Goal: Task Accomplishment & Management: Use online tool/utility

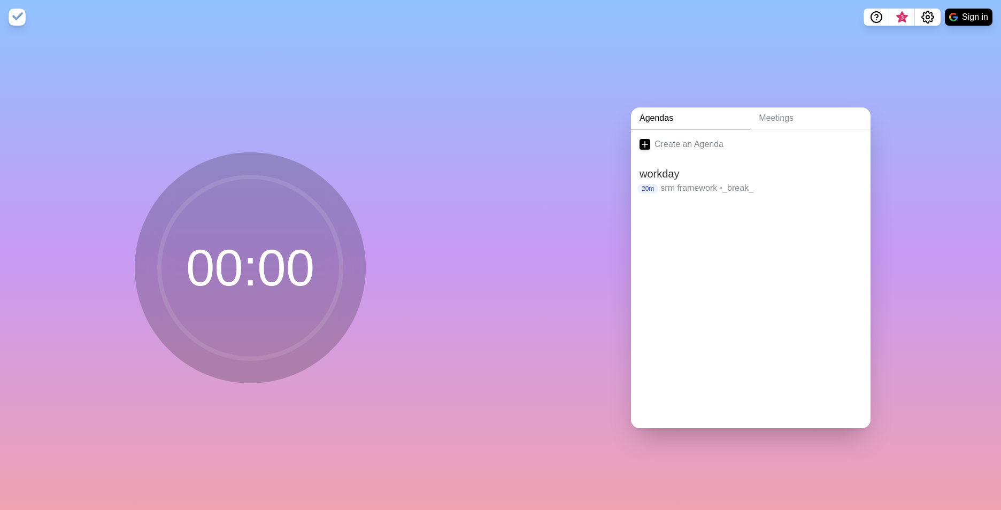
click at [631, 107] on link "Agendas" at bounding box center [690, 118] width 119 height 22
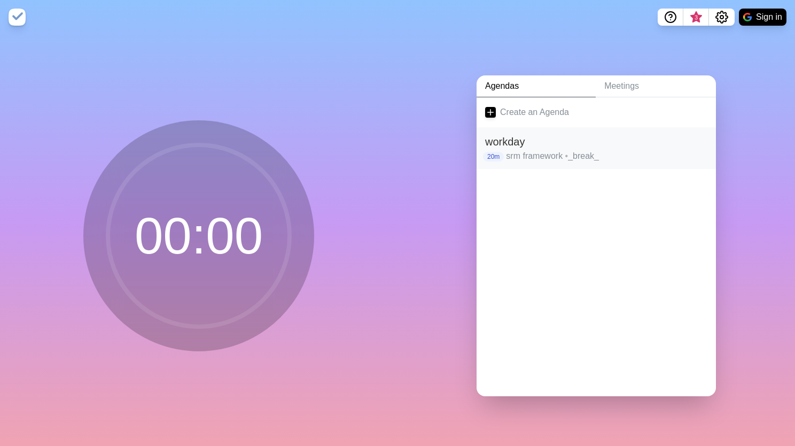
click at [580, 138] on h2 "workday" at bounding box center [596, 142] width 222 height 16
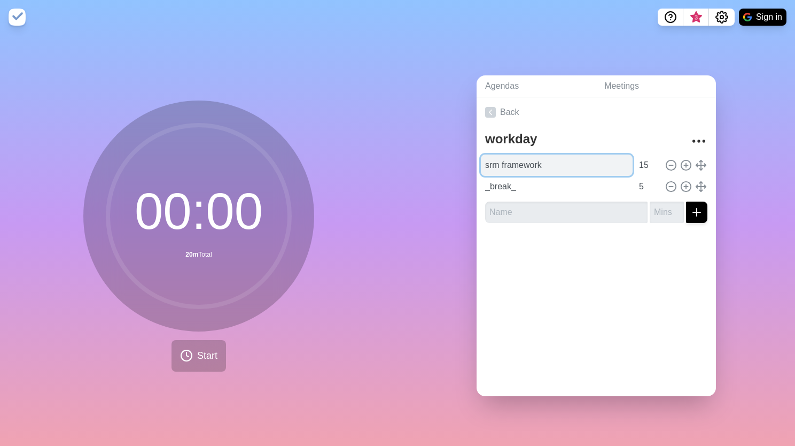
click at [582, 167] on input "srm framework" at bounding box center [557, 164] width 152 height 21
click at [577, 160] on input "srm framework" at bounding box center [557, 164] width 152 height 21
type input "Planning"
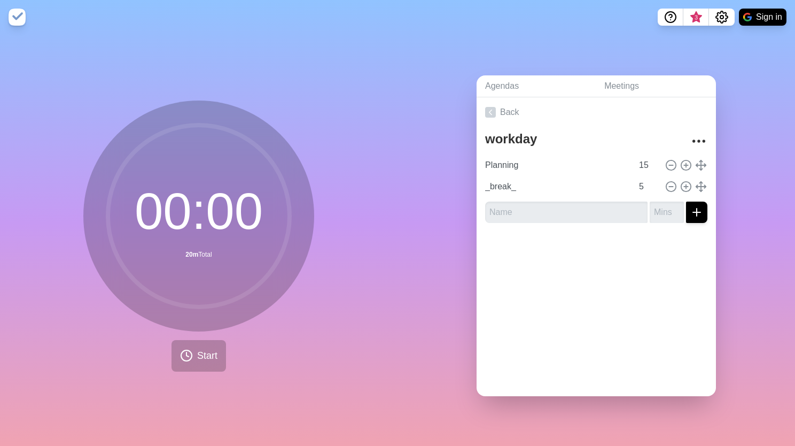
click at [615, 270] on div "Back workday Planning 15 _break_ 5" at bounding box center [596, 246] width 239 height 299
click at [635, 166] on input "15" at bounding box center [648, 164] width 26 height 21
click at [211, 340] on button "Start" at bounding box center [199, 356] width 55 height 32
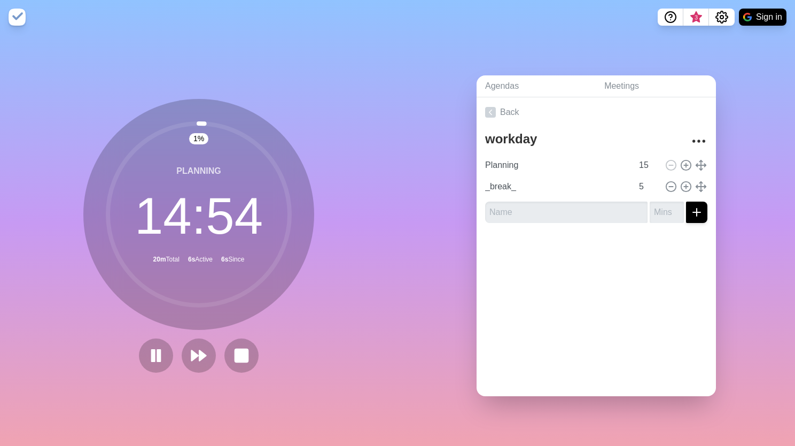
click at [355, 338] on div "1 % Planning 14 : 54 20m Total 6s Active 6s Since" at bounding box center [199, 240] width 398 height 412
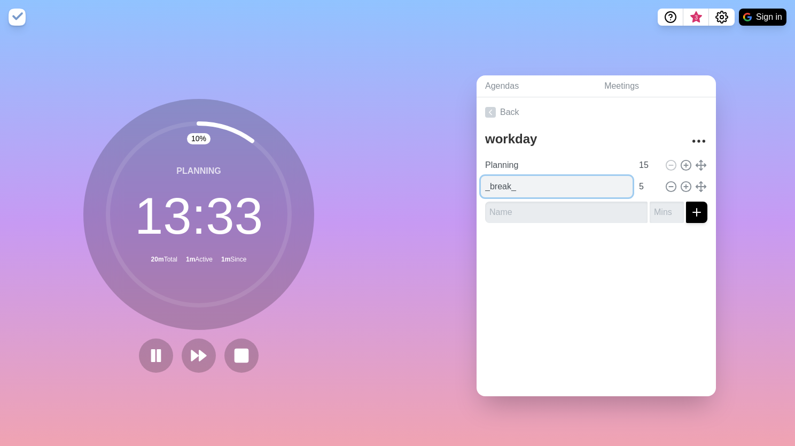
click at [562, 191] on input "_break_" at bounding box center [557, 186] width 152 height 21
type input "_"
type input "RFP doc update"
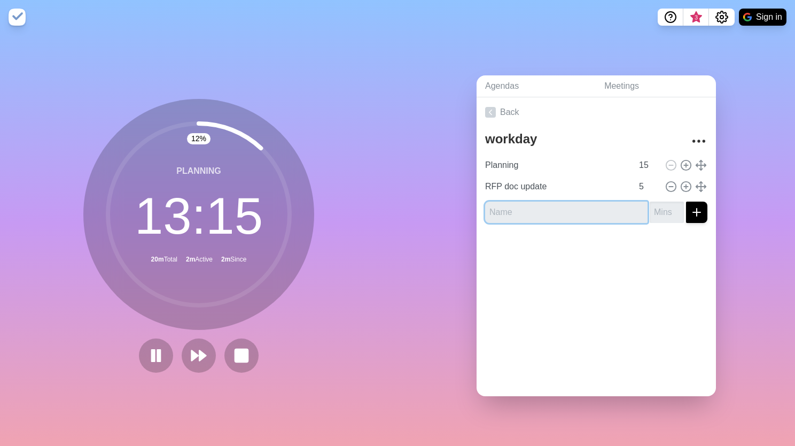
click at [593, 212] on input "text" at bounding box center [566, 212] width 163 height 21
type input "Q"
type input "RFP questionnaire update"
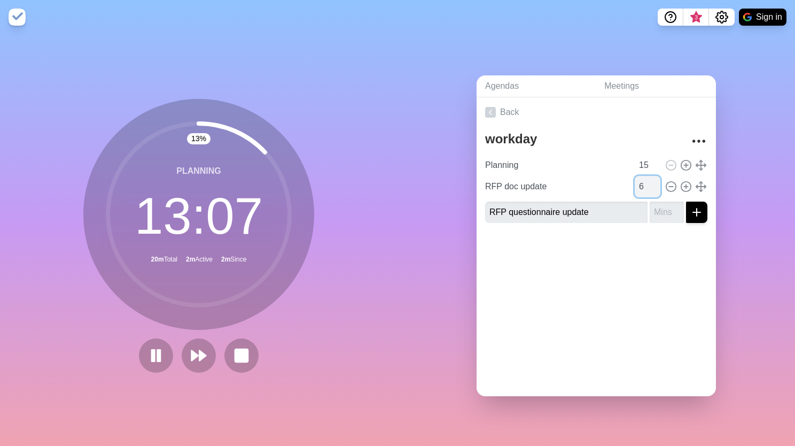
click at [644, 176] on input "6" at bounding box center [648, 186] width 26 height 21
drag, startPoint x: 639, startPoint y: 183, endPoint x: 616, endPoint y: 181, distance: 23.6
click at [616, 181] on div "RFP doc update 6" at bounding box center [596, 186] width 231 height 21
type input "10"
click at [681, 185] on icon at bounding box center [687, 187] width 12 height 12
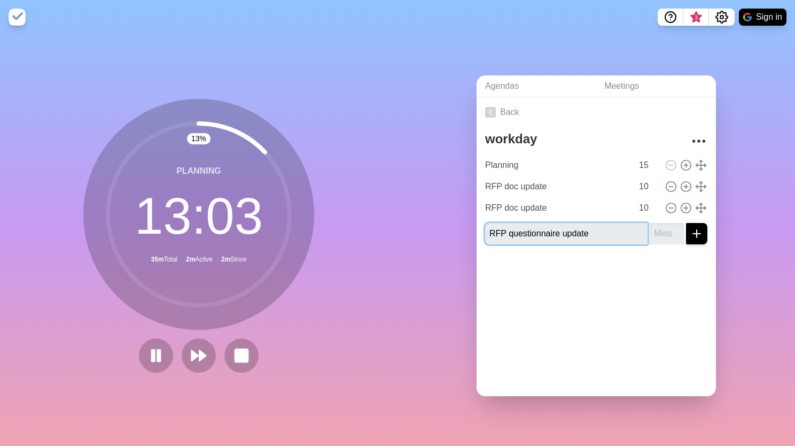
click at [577, 225] on input "RFP questionnaire update" at bounding box center [566, 233] width 163 height 21
click at [658, 233] on input "number" at bounding box center [667, 233] width 34 height 21
type input "15"
click at [666, 253] on div at bounding box center [596, 274] width 239 height 43
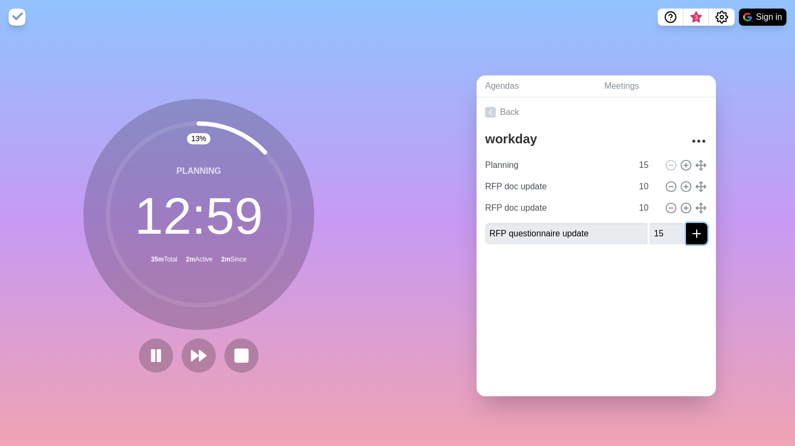
click at [691, 227] on icon "submit" at bounding box center [697, 233] width 13 height 13
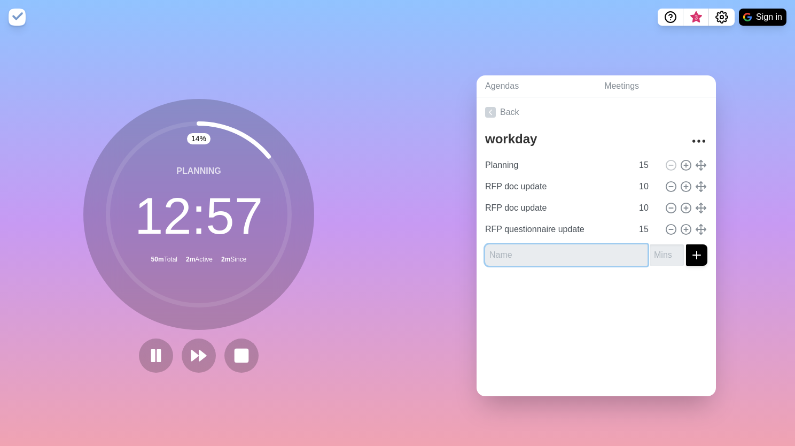
type input "_"
type input "-"
type input "_BREAK_"
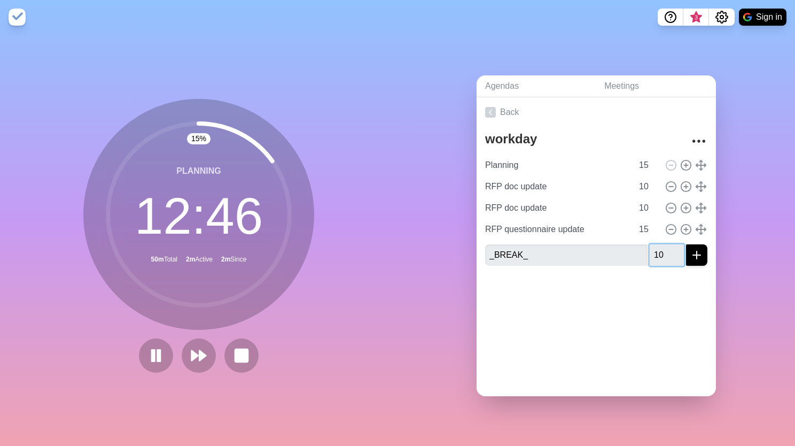
type input "10"
click at [691, 256] on icon "submit" at bounding box center [697, 255] width 13 height 13
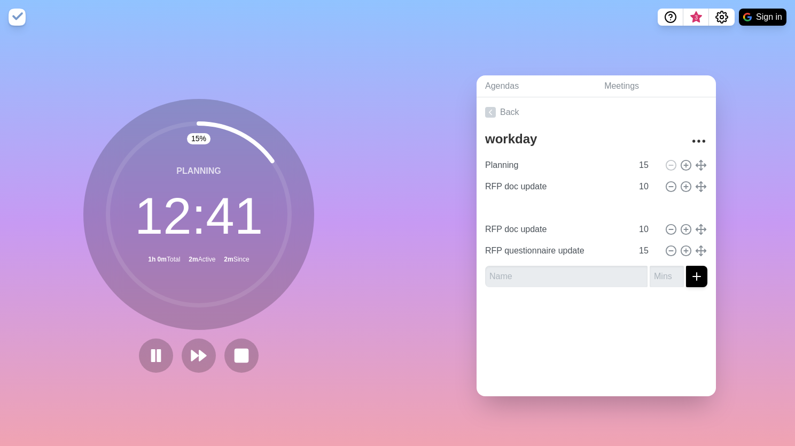
type input "_BREAK_"
type input "RFP doc update"
type input "10"
type input "RFP questionnaire update"
type input "15"
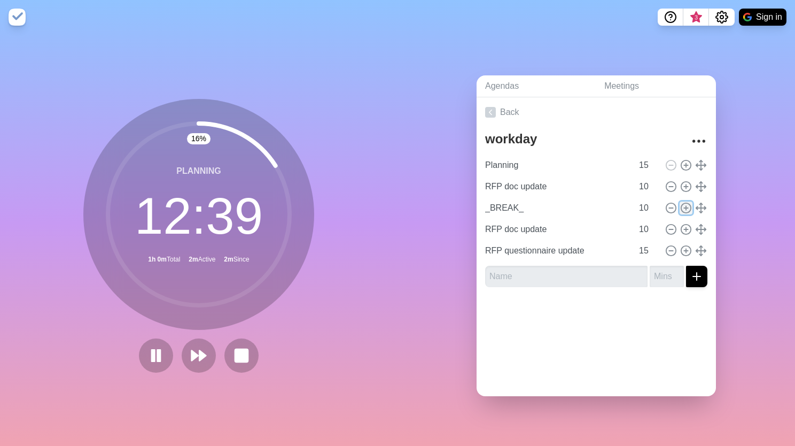
click at [681, 202] on icon at bounding box center [687, 208] width 12 height 12
type input "_BREAK_"
type input "RFP doc update"
type input "10"
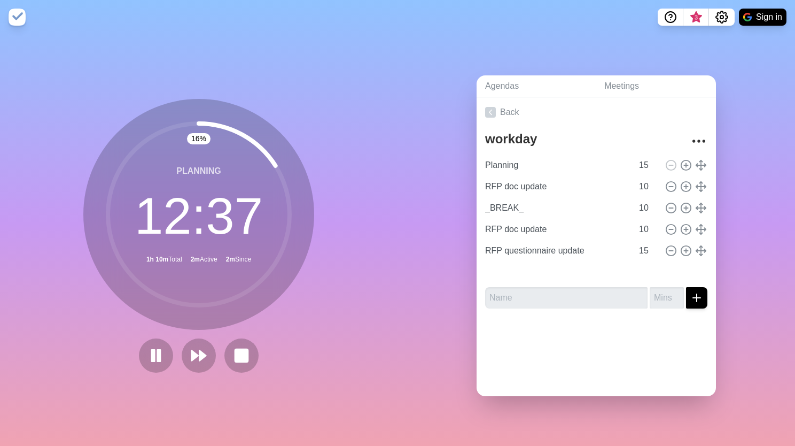
type input "RFP questionnaire update"
type input "15"
type input "_BREAK_"
type input "10"
type input "RFP doc update"
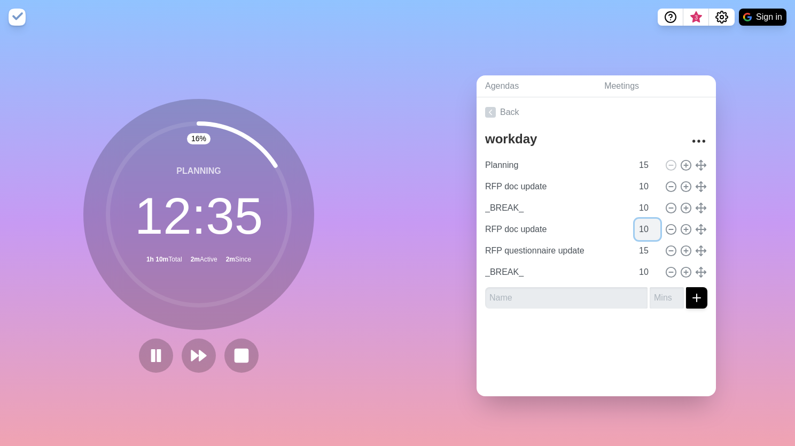
click at [636, 226] on input "10" at bounding box center [648, 229] width 26 height 21
drag, startPoint x: 636, startPoint y: 226, endPoint x: 626, endPoint y: 227, distance: 10.2
click at [635, 227] on input "10" at bounding box center [648, 229] width 26 height 21
type input "10"
click at [589, 339] on div at bounding box center [596, 338] width 239 height 43
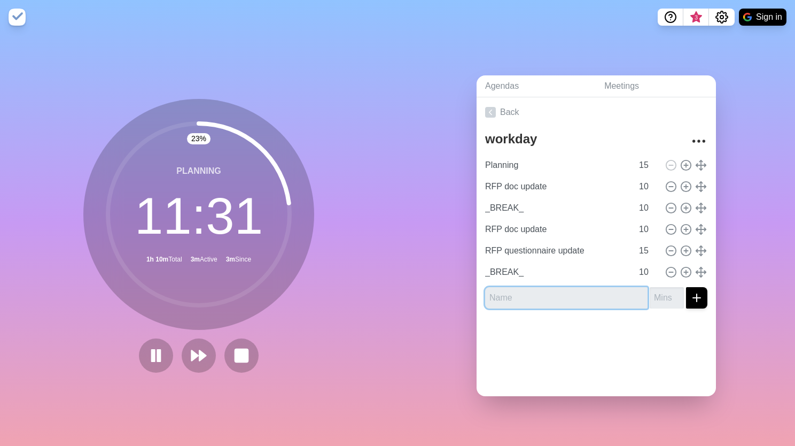
click at [524, 298] on input "text" at bounding box center [566, 297] width 163 height 21
type input "misc"
click at [686, 287] on button "submit" at bounding box center [696, 297] width 21 height 21
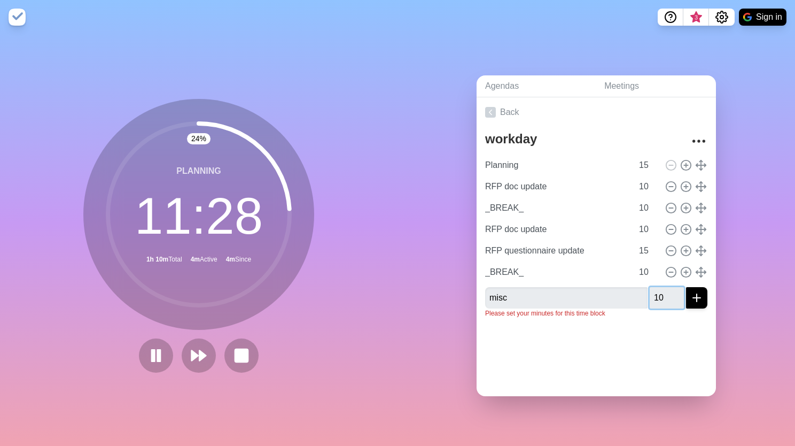
type input "10"
click at [686, 287] on button "submit" at bounding box center [696, 297] width 21 height 21
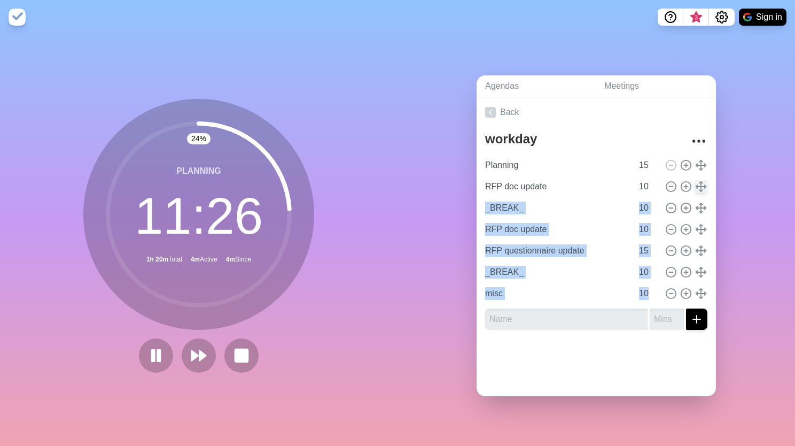
drag, startPoint x: 697, startPoint y: 292, endPoint x: 694, endPoint y: 182, distance: 110.2
click at [694, 182] on div "Planning 15 RFP doc update 10 _BREAK_ 10 RFP doc update 10 RFP questionnaire up…" at bounding box center [596, 229] width 222 height 150
click at [635, 204] on input "10" at bounding box center [648, 207] width 26 height 21
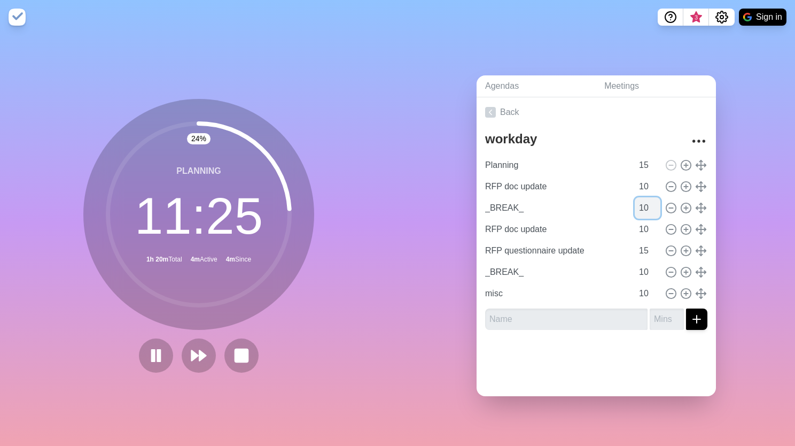
click at [635, 204] on input "10" at bounding box center [648, 207] width 26 height 21
type input "5"
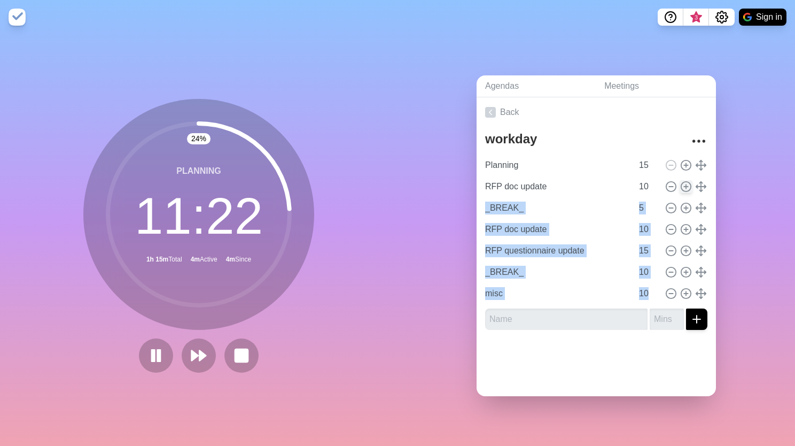
drag, startPoint x: 694, startPoint y: 296, endPoint x: 678, endPoint y: 178, distance: 118.7
click at [678, 178] on div "Planning 15 RFP doc update 10 _BREAK_ 5 RFP doc update 10 RFP questionnaire upd…" at bounding box center [596, 229] width 222 height 150
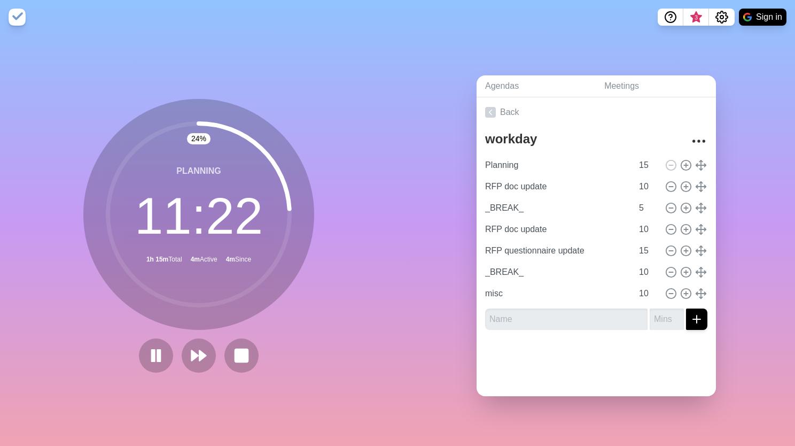
click at [574, 376] on div at bounding box center [596, 359] width 239 height 43
type input "misc"
type input "RFP doc update"
type input "10"
type input "_BREAK_"
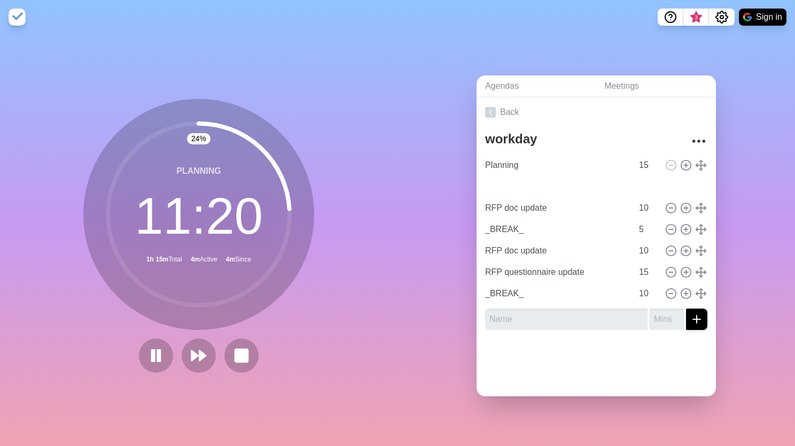
type input "5"
type input "RFP doc update"
type input "10"
type input "RFP questionnaire update"
type input "15"
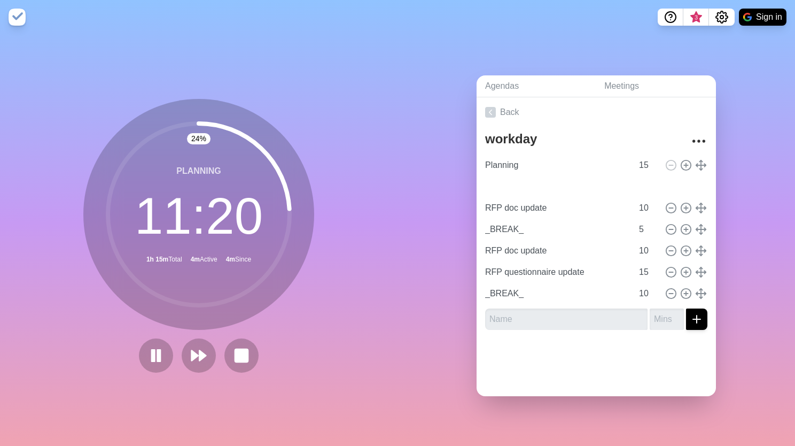
type input "_BREAK_"
click at [561, 358] on div at bounding box center [596, 359] width 239 height 43
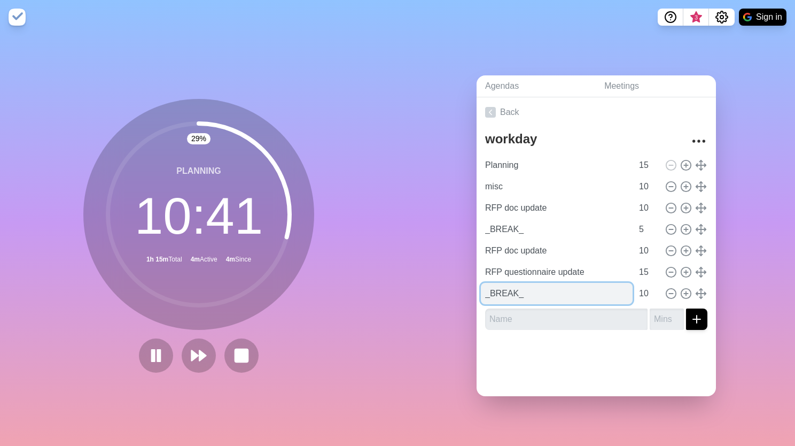
click at [552, 283] on input "_BREAK_" at bounding box center [557, 293] width 152 height 21
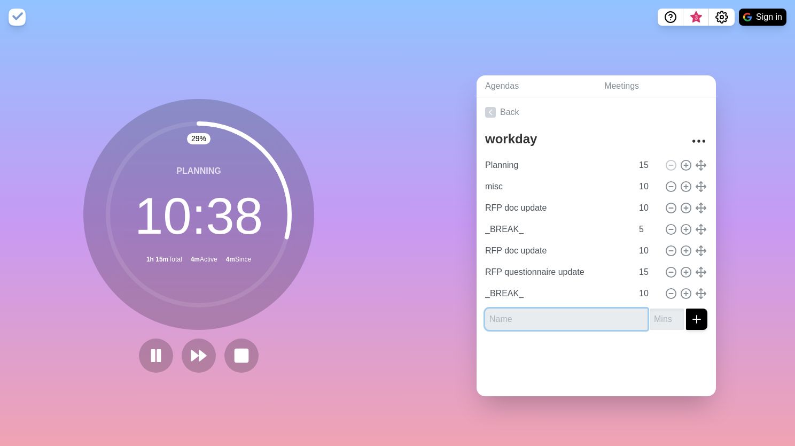
click at [570, 314] on input "text" at bounding box center [566, 318] width 163 height 21
type input "email clean-up"
type input "20"
click at [686, 322] on button "submit" at bounding box center [696, 318] width 21 height 21
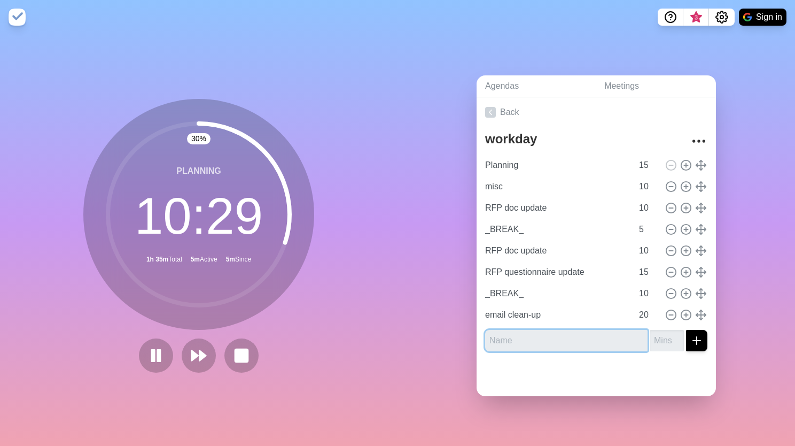
click at [594, 343] on input "text" at bounding box center [566, 340] width 163 height 21
type input "PQQ forms"
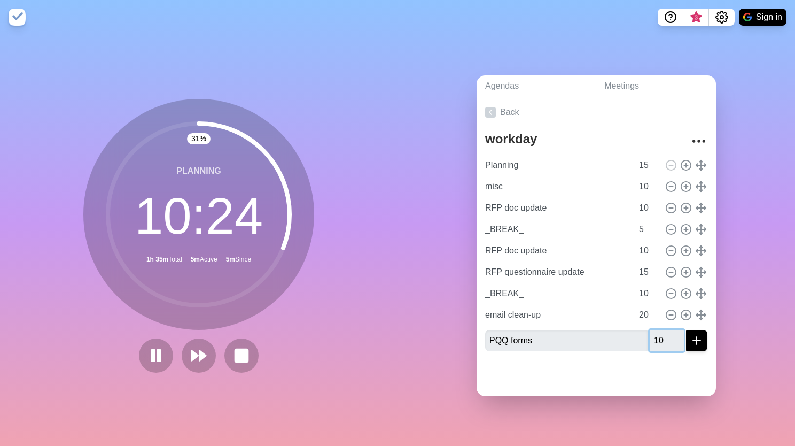
type input "10"
click at [686, 330] on button "submit" at bounding box center [696, 340] width 21 height 21
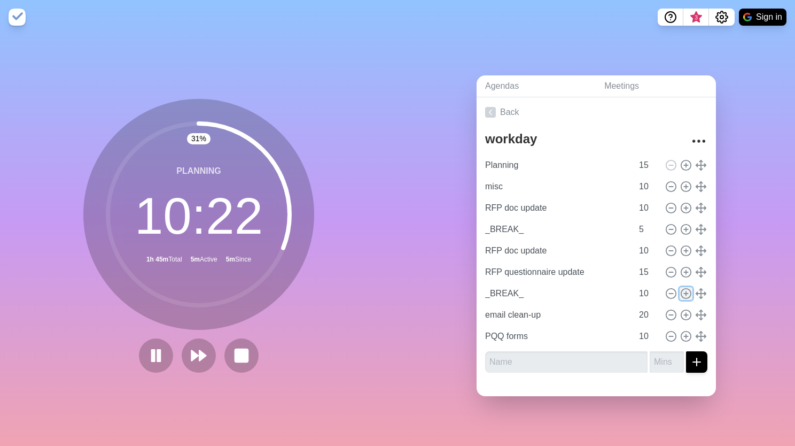
click at [681, 291] on icon at bounding box center [687, 294] width 12 height 12
type input "_BREAK_"
type input "10"
type input "email clean-up"
type input "20"
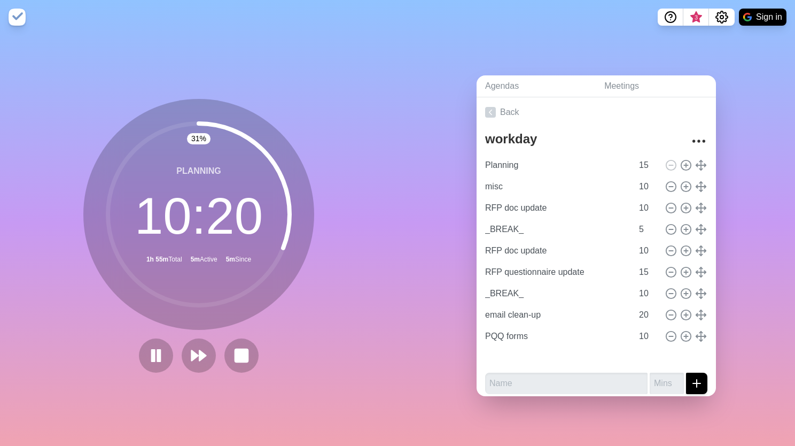
type input "PQQ forms"
type input "10"
type input "_BREAK_"
type input "email clean-up"
type input "20"
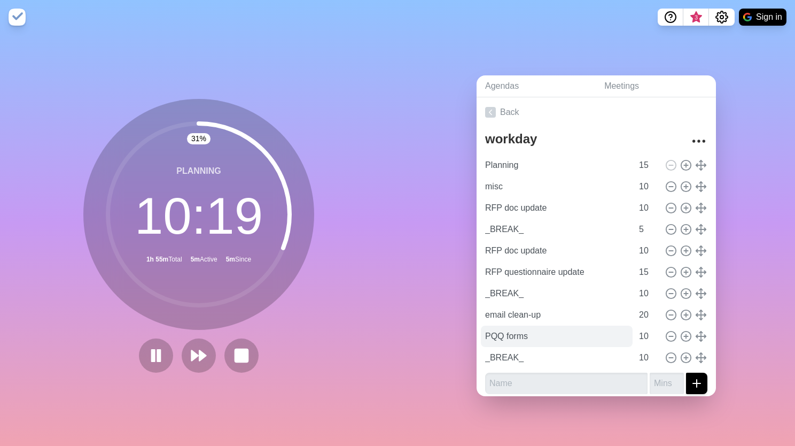
scroll to position [5, 0]
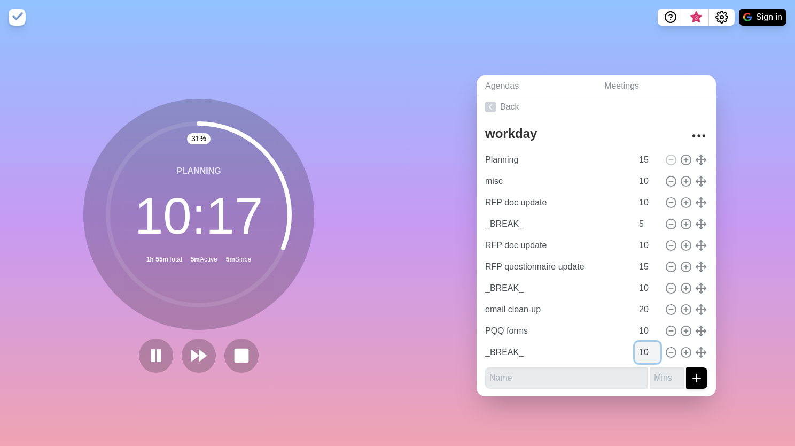
click at [635, 344] on input "10" at bounding box center [648, 352] width 26 height 21
drag, startPoint x: 636, startPoint y: 346, endPoint x: 620, endPoint y: 347, distance: 15.5
click at [620, 347] on div "_BREAK_ 10" at bounding box center [596, 352] width 231 height 21
type input "5"
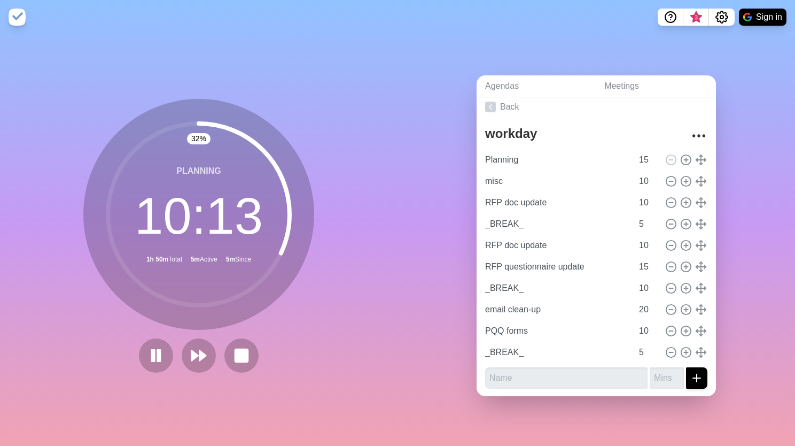
click at [701, 328] on div "workday Planning 15 misc 10 RFP doc update 10 _BREAK_ 5 RFP doc update 10 RFP q…" at bounding box center [596, 259] width 239 height 275
click at [684, 331] on line at bounding box center [686, 331] width 4 height 0
type input "PQQ forms"
type input "10"
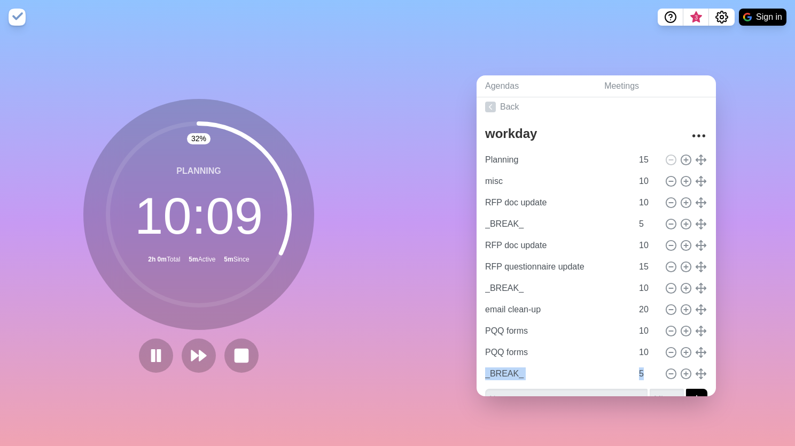
drag, startPoint x: 693, startPoint y: 362, endPoint x: 693, endPoint y: 377, distance: 15.5
click at [693, 377] on div "Planning 15 misc 10 RFP doc update 10 _BREAK_ 5 RFP doc update 10 RFP questionn…" at bounding box center [596, 266] width 222 height 235
drag, startPoint x: 693, startPoint y: 377, endPoint x: 686, endPoint y: 328, distance: 50.1
click at [695, 328] on icon at bounding box center [701, 331] width 12 height 12
type input "_BREAK_"
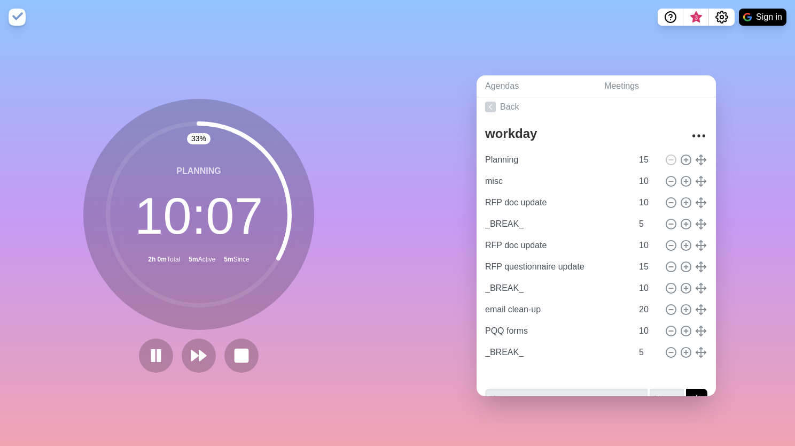
type input "5"
type input "PQQ forms"
type input "10"
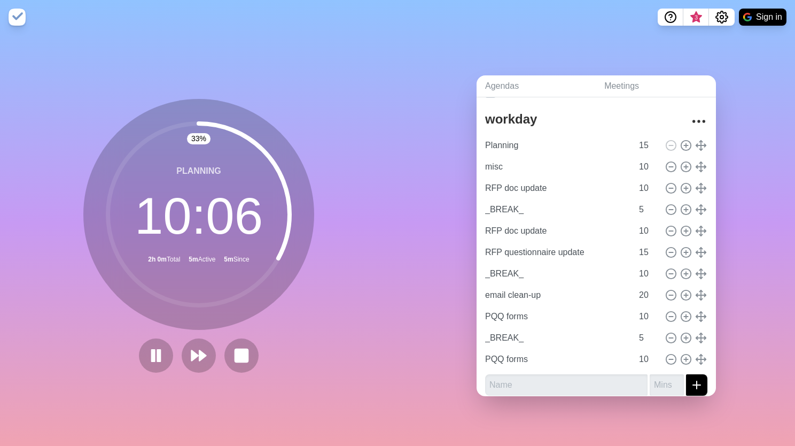
scroll to position [27, 0]
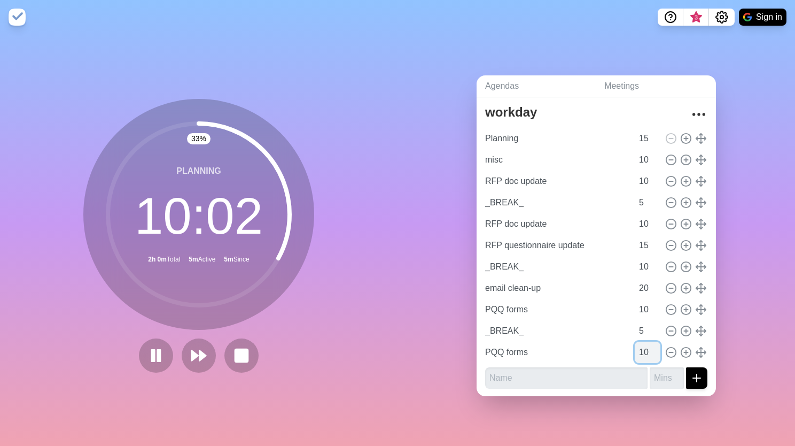
click at [635, 342] on input "10" at bounding box center [648, 352] width 26 height 21
type input "15"
click at [593, 390] on div "workday Planning 15 misc 10 RFP doc update 10 _BREAK_ 5 RFP doc update 10 RFP q…" at bounding box center [596, 248] width 239 height 297
click at [421, 233] on div "Agendas Meetings Back workday Planning 15 misc 10 RFP doc update 10 _BREAK_ 5 R…" at bounding box center [597, 240] width 398 height 412
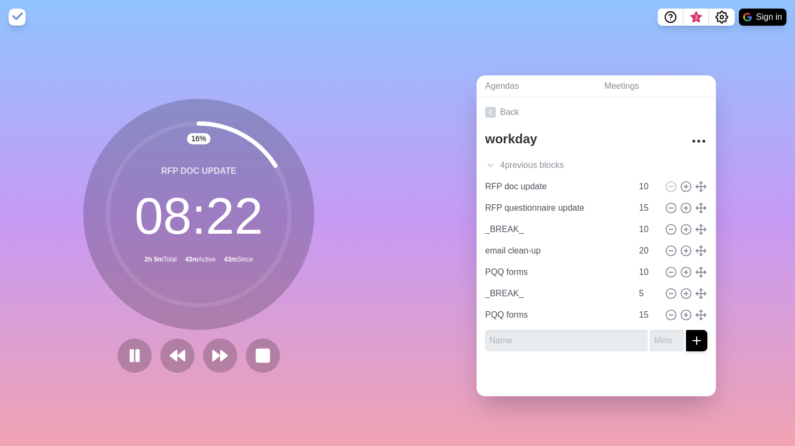
scroll to position [0, 0]
click at [141, 361] on button at bounding box center [135, 355] width 36 height 36
click at [264, 364] on button at bounding box center [263, 355] width 36 height 36
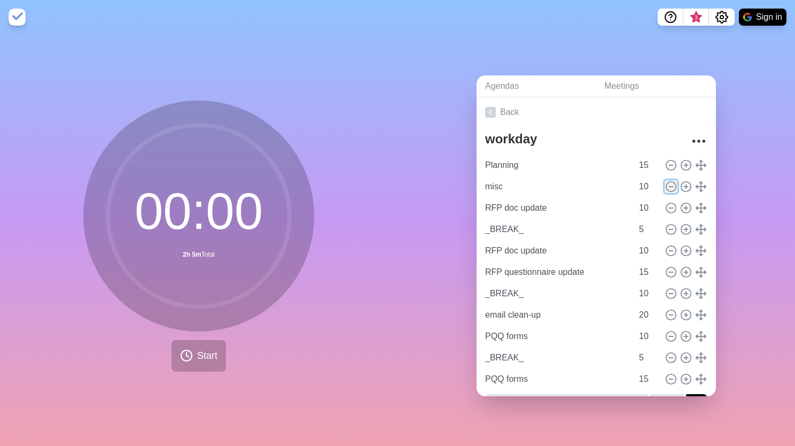
click at [667, 183] on circle at bounding box center [672, 187] width 10 height 10
type input "RFP doc update"
type input "_BREAK_"
type input "5"
type input "RFP doc update"
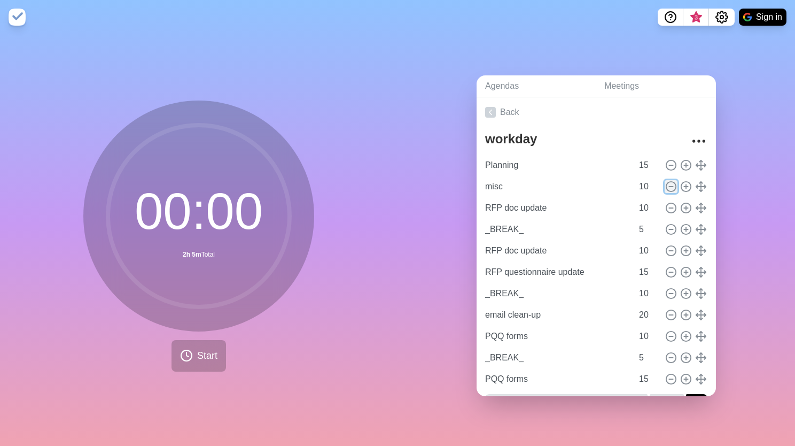
type input "10"
type input "RFP questionnaire update"
type input "15"
type input "_BREAK_"
type input "10"
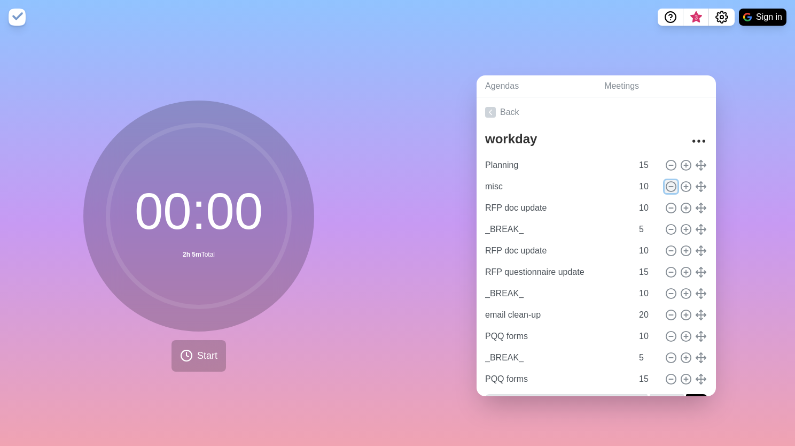
type input "email clean-up"
type input "20"
type input "PQQ forms"
type input "10"
type input "_BREAK_"
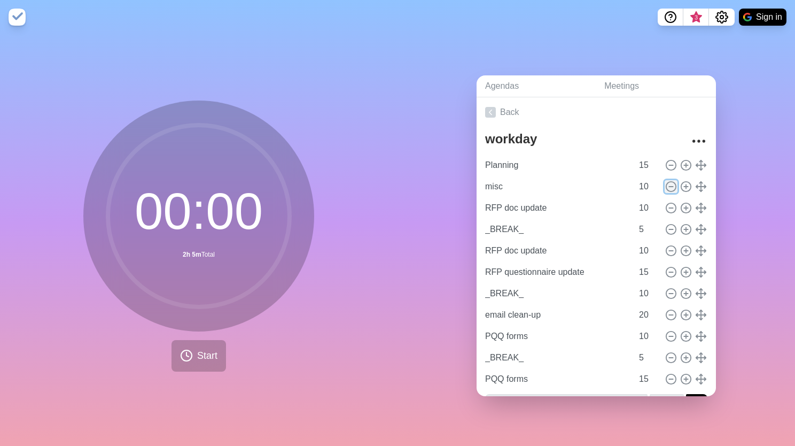
type input "5"
type input "PQQ forms"
type input "15"
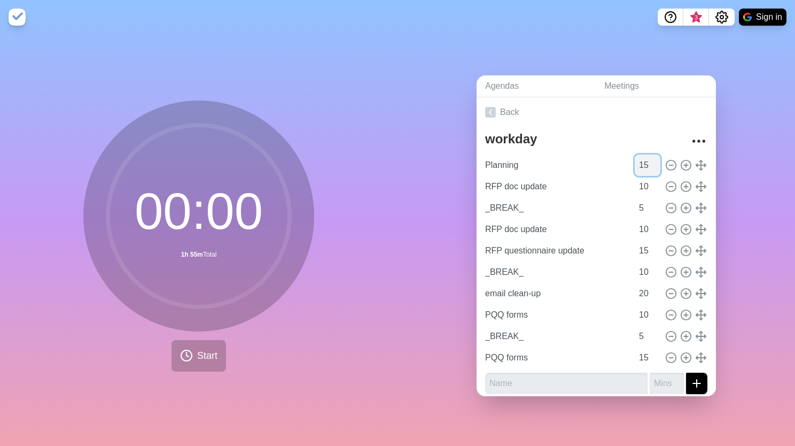
click at [635, 163] on input "15" at bounding box center [648, 164] width 26 height 21
type input "3"
click at [201, 356] on span "Start" at bounding box center [207, 356] width 20 height 14
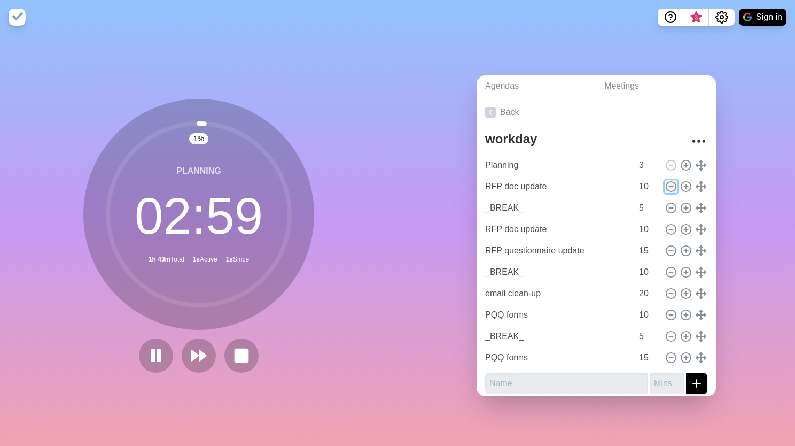
click at [666, 181] on icon at bounding box center [672, 187] width 12 height 12
type input "_BREAK_"
type input "5"
type input "RFP doc update"
type input "10"
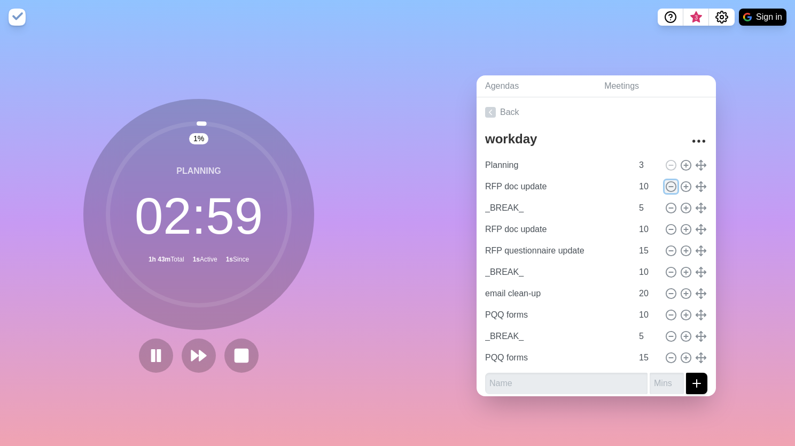
type input "RFP questionnaire update"
type input "15"
type input "_BREAK_"
type input "10"
type input "email clean-up"
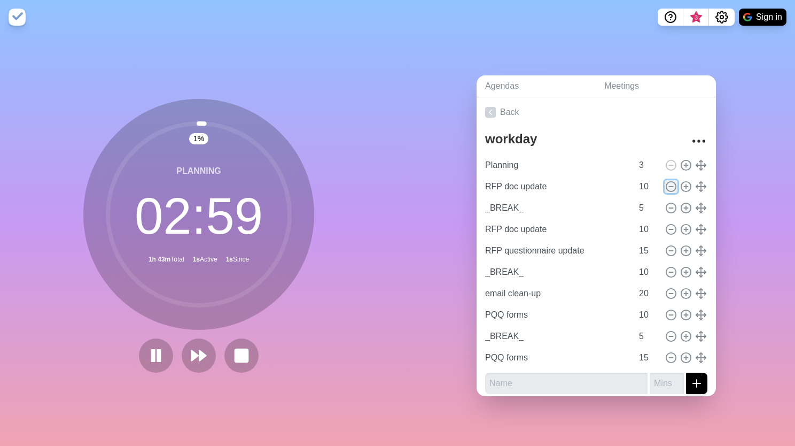
type input "20"
type input "PQQ forms"
type input "10"
type input "_BREAK_"
type input "5"
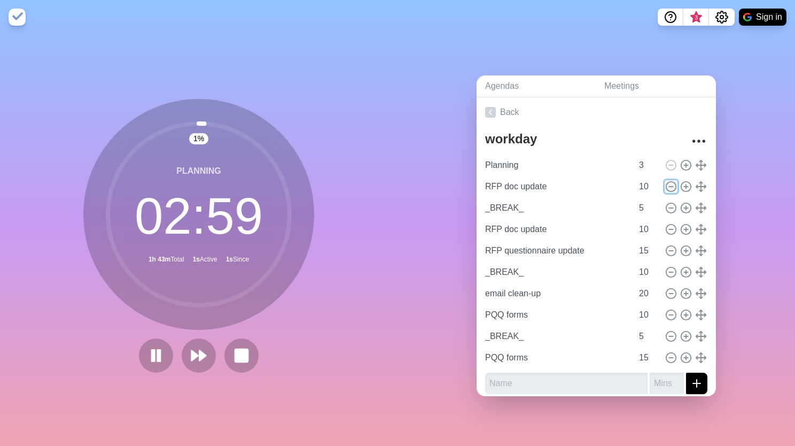
type input "PQQ forms"
type input "15"
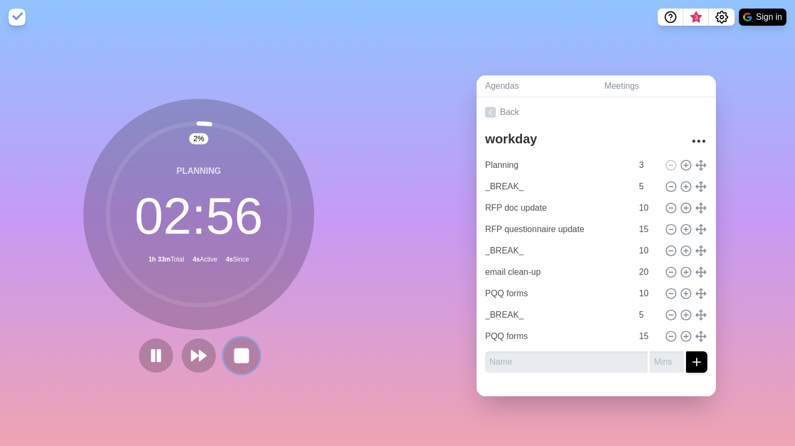
click at [233, 358] on icon at bounding box center [242, 355] width 18 height 18
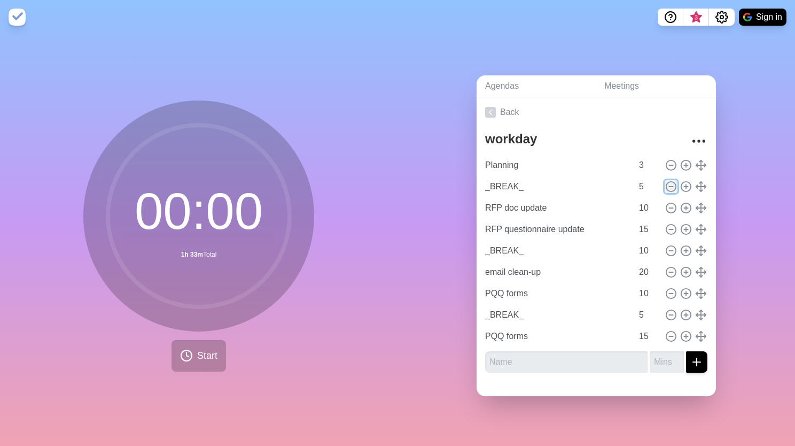
click at [667, 186] on circle at bounding box center [672, 187] width 10 height 10
type input "RFP doc update"
type input "10"
type input "RFP questionnaire update"
type input "15"
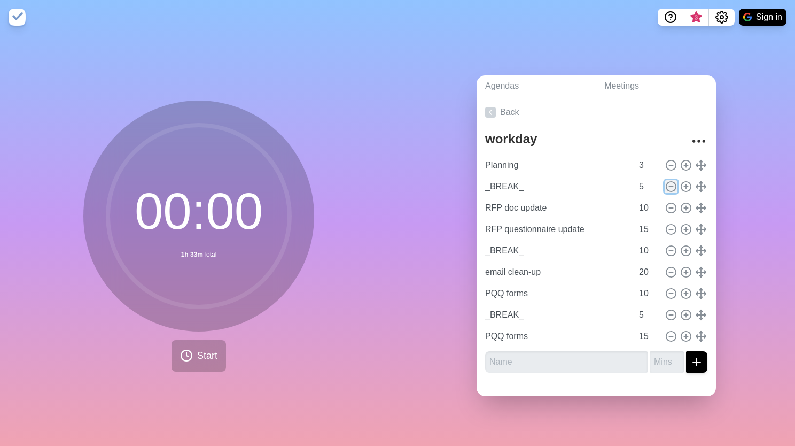
type input "_BREAK_"
type input "10"
type input "email clean-up"
type input "20"
type input "PQQ forms"
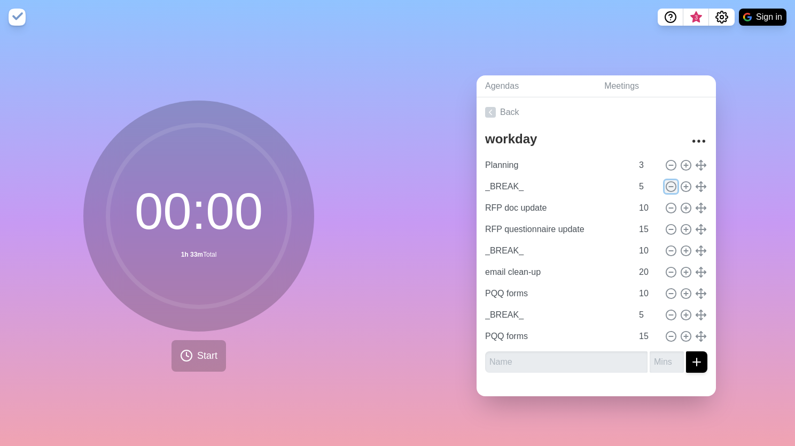
type input "10"
type input "_BREAK_"
type input "5"
type input "PQQ forms"
type input "15"
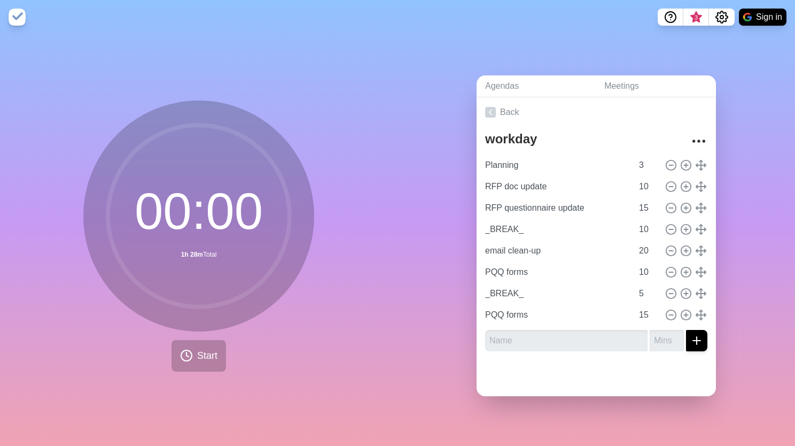
click at [448, 121] on div "Agendas Meetings Back workday Planning 3 RFP doc update 10 RFP questionnaire up…" at bounding box center [597, 240] width 398 height 412
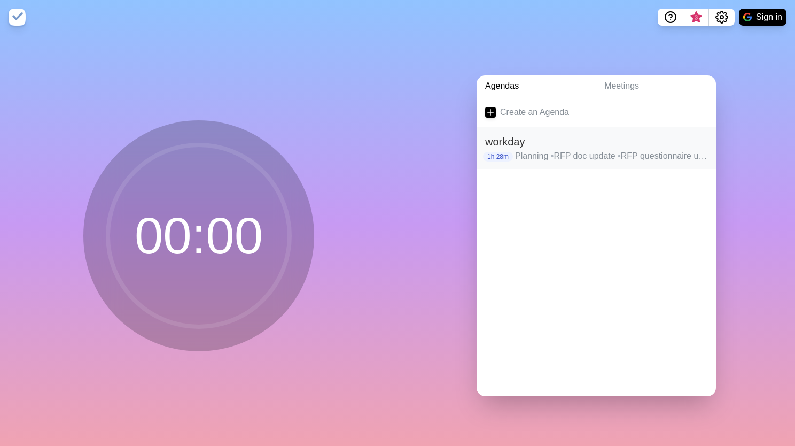
click at [555, 150] on p "Planning • RFP doc update • RFP questionnaire update • _BREAK_ • email clean-up…" at bounding box center [611, 156] width 192 height 13
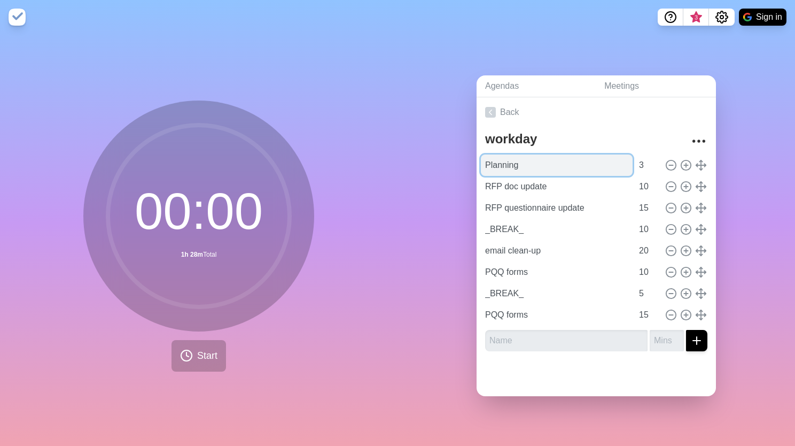
click at [551, 154] on input "Planning" at bounding box center [557, 164] width 152 height 21
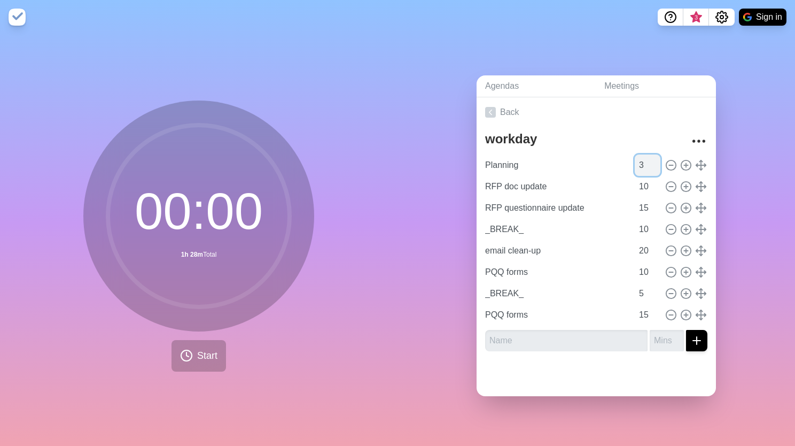
click at [635, 168] on input "3" at bounding box center [648, 164] width 26 height 21
type input "5"
click at [198, 349] on span "Start" at bounding box center [207, 356] width 20 height 14
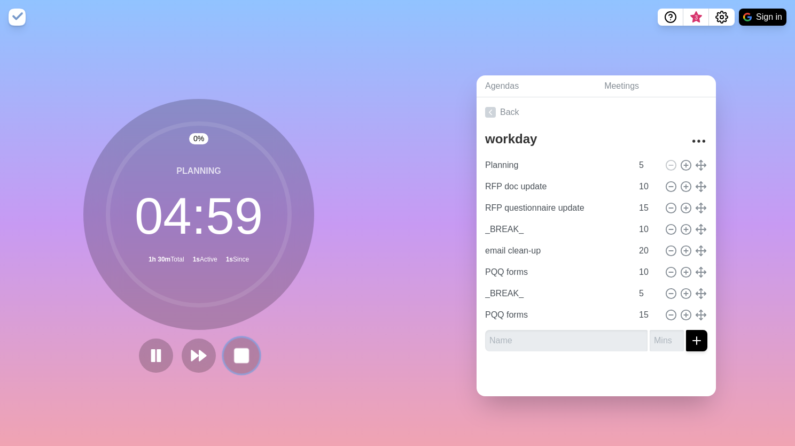
click at [242, 356] on rect at bounding box center [241, 355] width 13 height 13
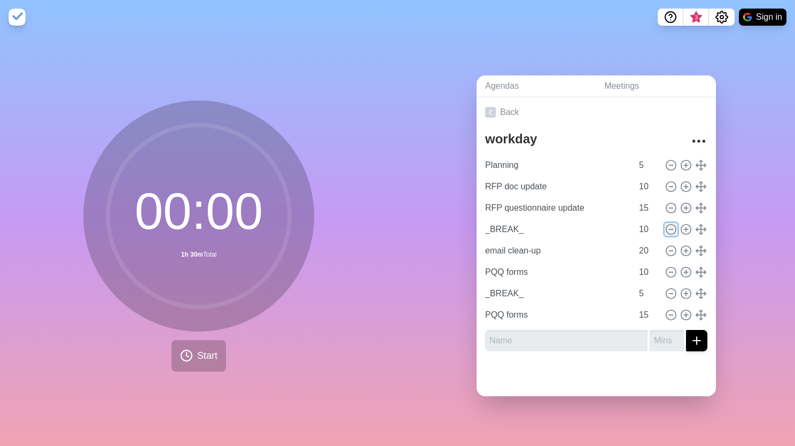
click at [666, 226] on icon at bounding box center [672, 229] width 12 height 12
type input "email clean-up"
type input "20"
type input "PQQ forms"
type input "10"
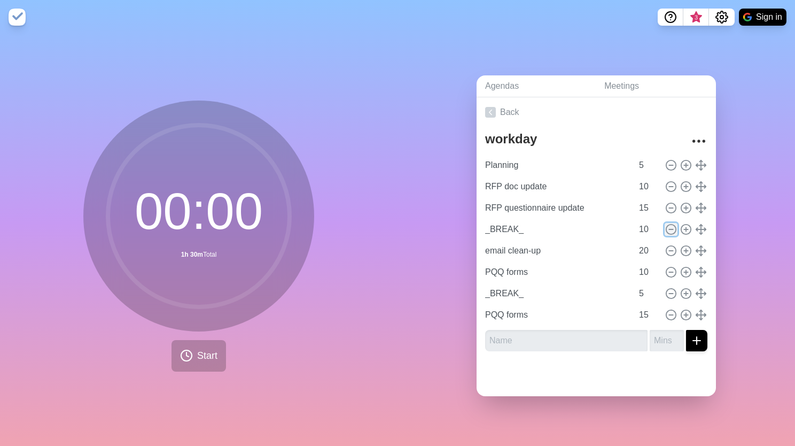
type input "_BREAK_"
type input "5"
type input "PQQ forms"
type input "15"
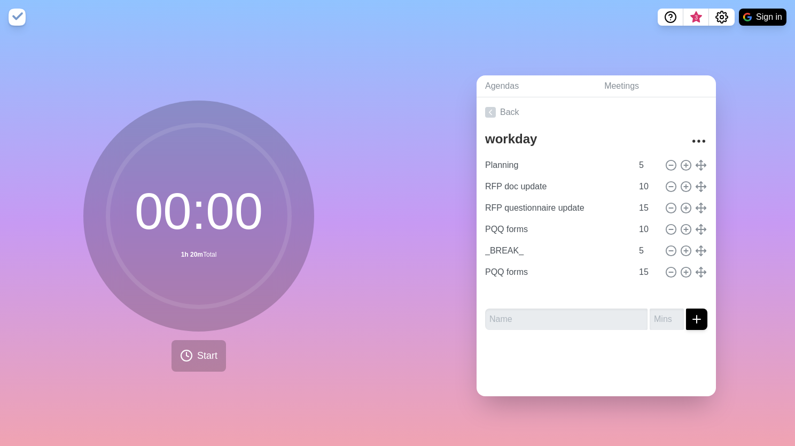
type input "_BREAK_"
type input "5"
type input "PQQ forms"
type input "15"
type input "email clean-up"
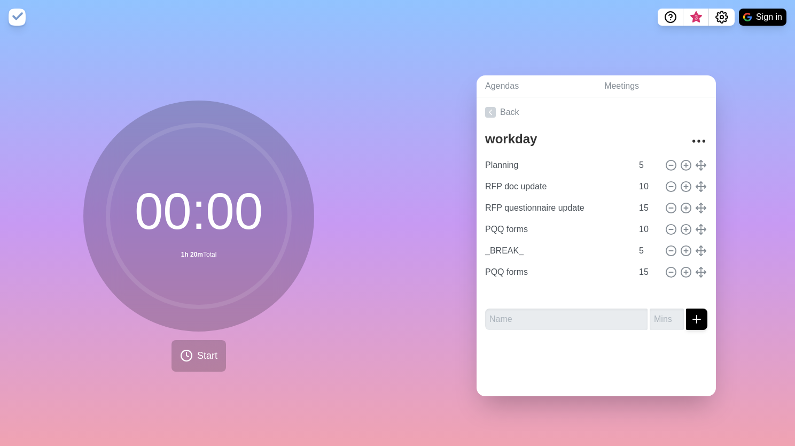
type input "20"
type input "PQQ forms"
type input "10"
type input "_BREAK_"
type input "5"
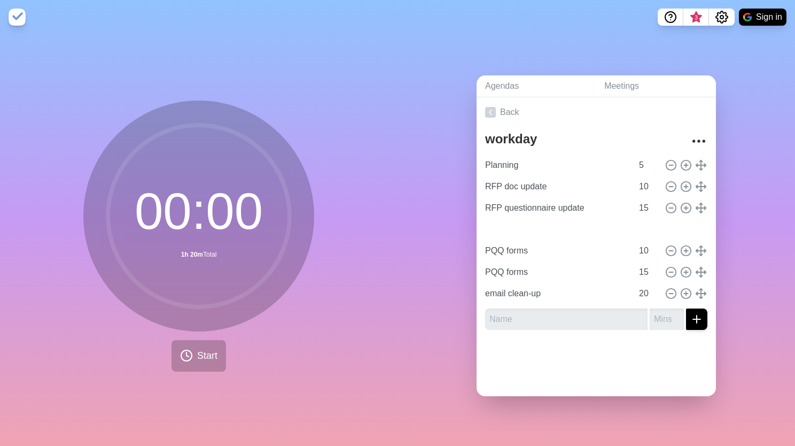
type input "PQQ forms"
type input "10"
click at [667, 267] on circle at bounding box center [672, 272] width 10 height 10
type input "email clean-up"
type input "20"
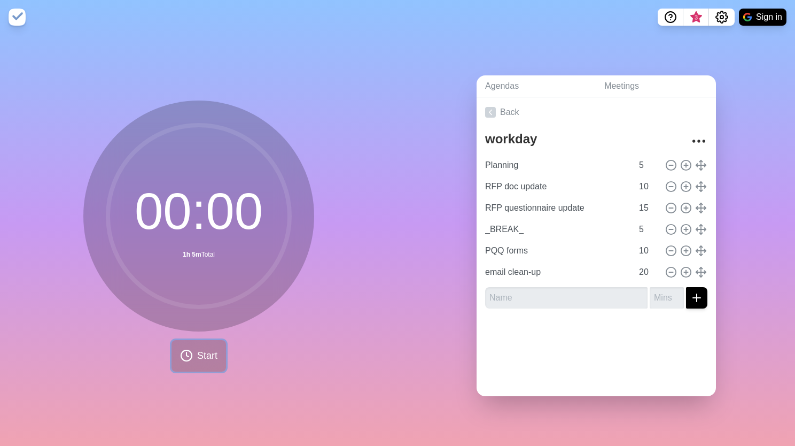
click at [197, 349] on span "Start" at bounding box center [207, 356] width 20 height 14
